Goal: Task Accomplishment & Management: Use online tool/utility

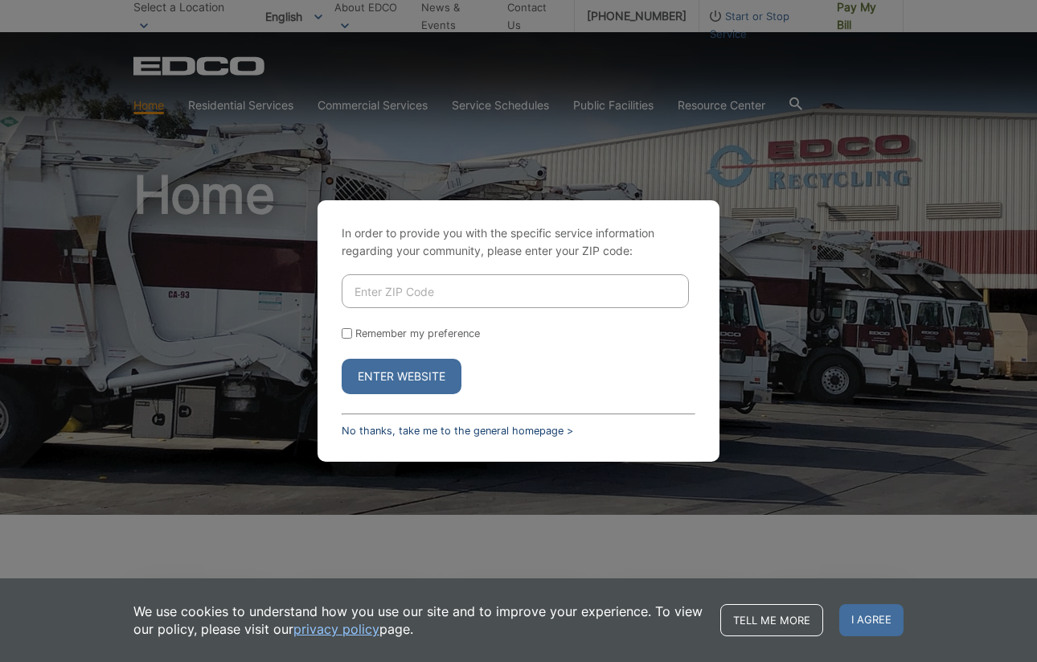
click at [516, 434] on link "No thanks, take me to the general homepage >" at bounding box center [458, 431] width 232 height 12
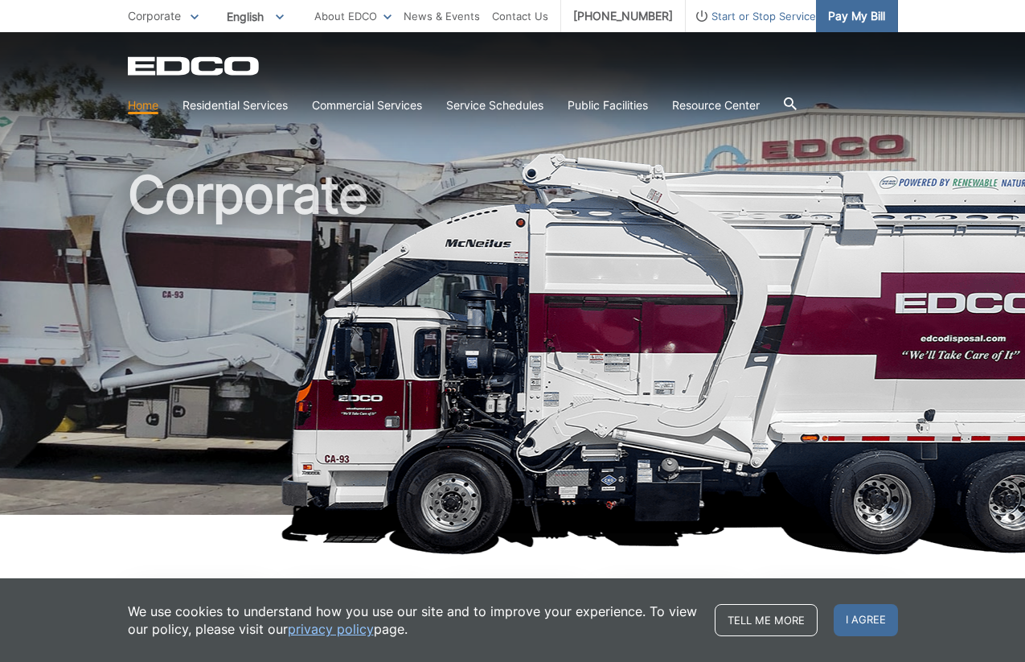
click at [860, 19] on span "Pay My Bill" at bounding box center [856, 16] width 57 height 18
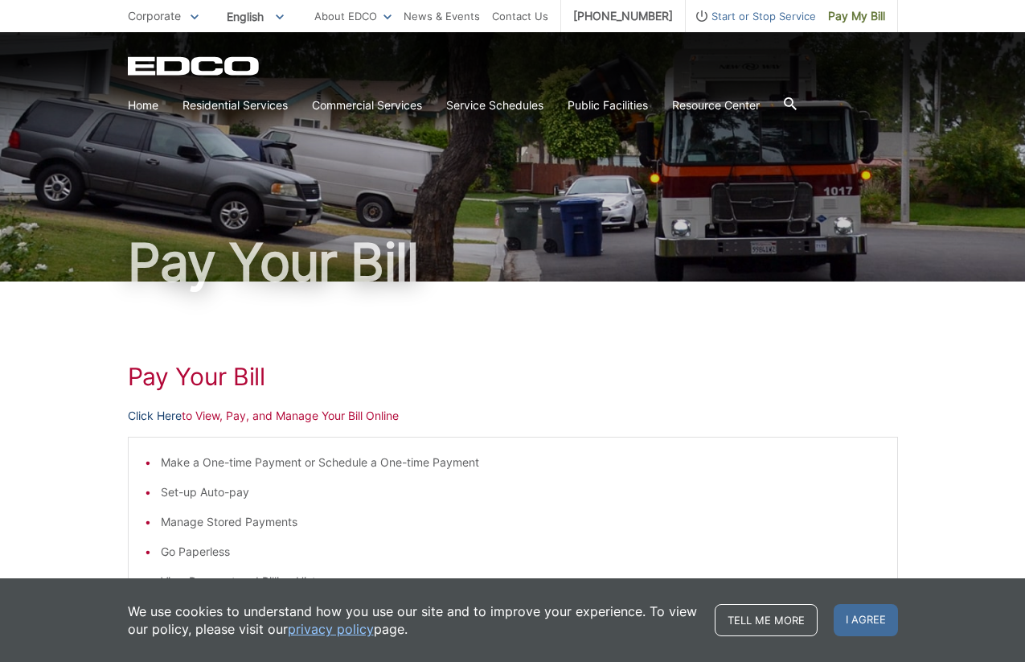
click at [172, 415] on link "Click Here" at bounding box center [155, 416] width 54 height 18
